Goal: Find specific fact: Find specific fact

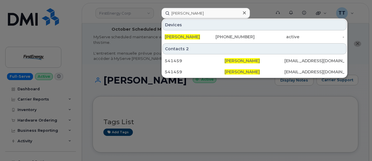
scroll to position [146, 0]
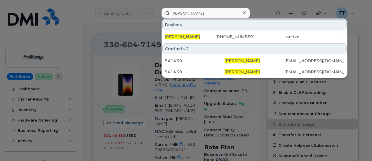
click at [179, 13] on input "emily veilleux" at bounding box center [205, 13] width 88 height 11
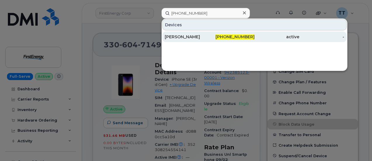
type input "832-683-0708"
click at [185, 36] on div "SARAH CAMPBELL" at bounding box center [187, 37] width 45 height 6
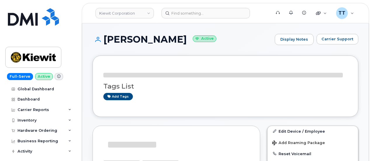
click at [146, 39] on h1 "SARAH CAMPBELL Active" at bounding box center [181, 39] width 179 height 10
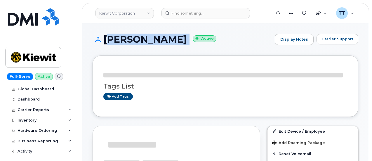
click at [146, 39] on h1 "SARAH CAMPBELL Active" at bounding box center [181, 39] width 179 height 10
copy h1 "SARAH CAMPBELL"
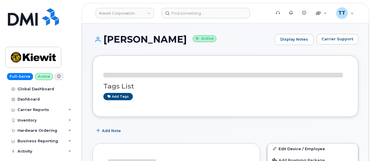
click at [172, 56] on div "Tags List Add tags" at bounding box center [225, 85] width 266 height 61
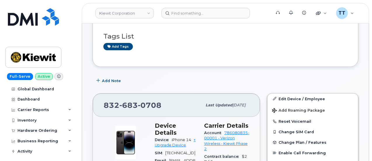
scroll to position [117, 0]
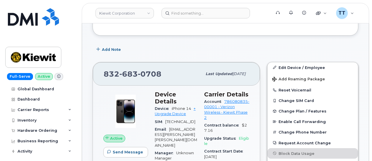
click at [357, 47] on div "Add Note" at bounding box center [225, 49] width 266 height 11
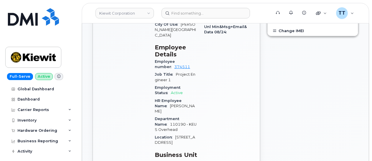
scroll to position [379, 0]
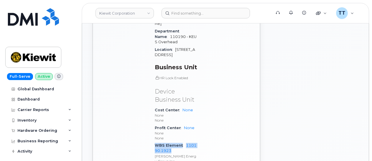
drag, startPoint x: 155, startPoint y: 121, endPoint x: 192, endPoint y: 127, distance: 37.5
click at [192, 142] on div "WBS Element 110190.1923 Kiewit Energy Group Inc. 1346" at bounding box center [176, 156] width 42 height 28
copy div "WBS Element 110190.1923"
drag, startPoint x: 186, startPoint y: 142, endPoint x: 184, endPoint y: 149, distance: 6.7
click at [186, 142] on div "Device Details Device iPhone 14 + Upgrade Device SIM 89148000011484902463 Email…" at bounding box center [175, 1] width 49 height 353
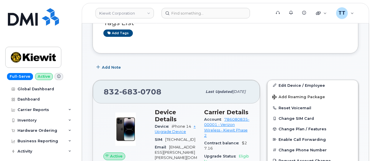
scroll to position [58, 0]
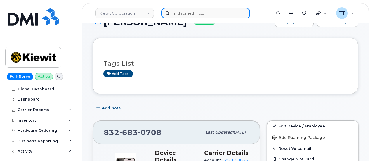
click at [188, 13] on input at bounding box center [205, 13] width 88 height 11
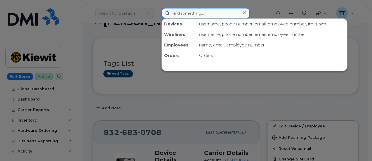
paste input "416-316-5652"
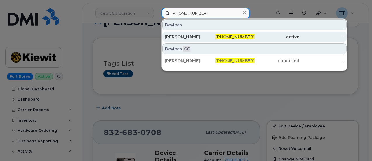
type input "416-316-5652"
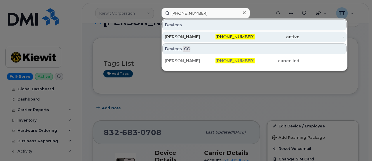
click at [196, 37] on div "[PERSON_NAME]" at bounding box center [187, 37] width 45 height 6
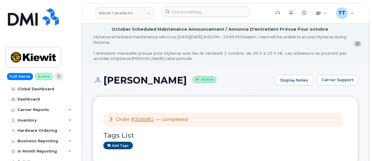
click at [141, 82] on h1 "[PERSON_NAME] Active" at bounding box center [181, 80] width 179 height 10
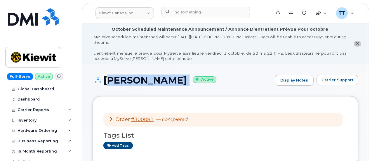
click at [141, 82] on h1 "[PERSON_NAME] Active" at bounding box center [181, 80] width 179 height 10
copy h1 "[PERSON_NAME]"
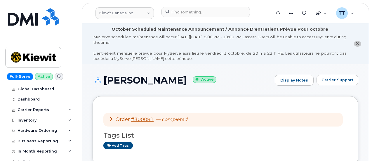
click at [220, 85] on div "[PERSON_NAME] Active Display Notes Carrier Support" at bounding box center [225, 80] width 266 height 11
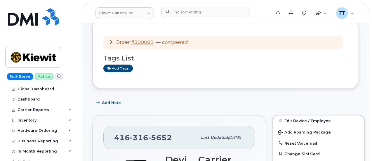
scroll to position [146, 0]
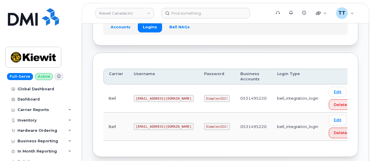
scroll to position [58, 0]
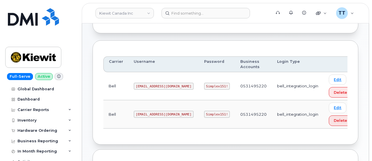
click at [147, 87] on code "1PeterK@myserve.ca" at bounding box center [164, 86] width 60 height 7
copy code "1PeterK@myserve.ca"
click at [199, 122] on td "Simplex151!" at bounding box center [217, 114] width 36 height 28
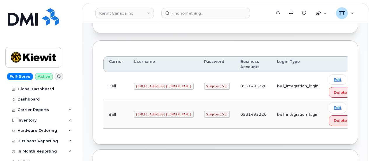
click at [204, 83] on code "Simplex151!" at bounding box center [217, 86] width 26 height 7
copy code "Simplex151!"
click at [144, 112] on code "PeterKie2@myserve.ca" at bounding box center [164, 114] width 60 height 7
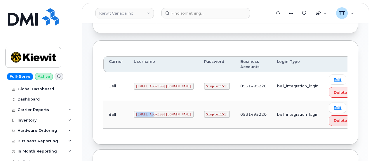
click at [144, 112] on code "PeterKie2@myserve.ca" at bounding box center [164, 114] width 60 height 7
copy code "PeterKie2@myserve.ca"
click at [204, 113] on code "Simplex151!" at bounding box center [217, 114] width 26 height 7
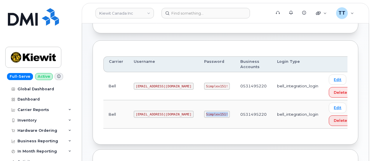
click at [204, 113] on code "Simplex151!" at bounding box center [217, 114] width 26 height 7
copy code "Simplex151!"
click at [142, 113] on code "PeterKie2@myserve.ca" at bounding box center [164, 114] width 60 height 7
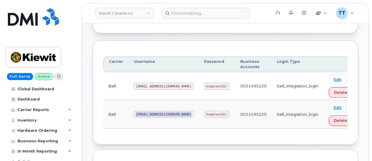
copy code "PeterKie2@myserve.ca"
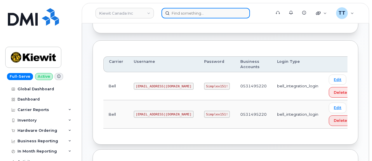
click at [184, 15] on input at bounding box center [205, 13] width 88 height 11
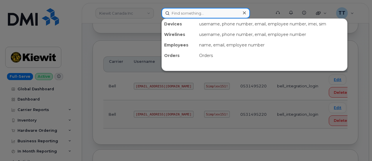
paste input "Stephen Chippas"
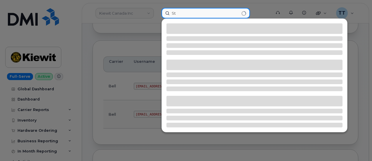
type input "S"
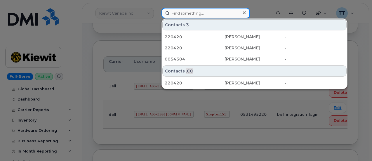
click at [198, 16] on input at bounding box center [205, 13] width 88 height 11
